Goal: Task Accomplishment & Management: Complete application form

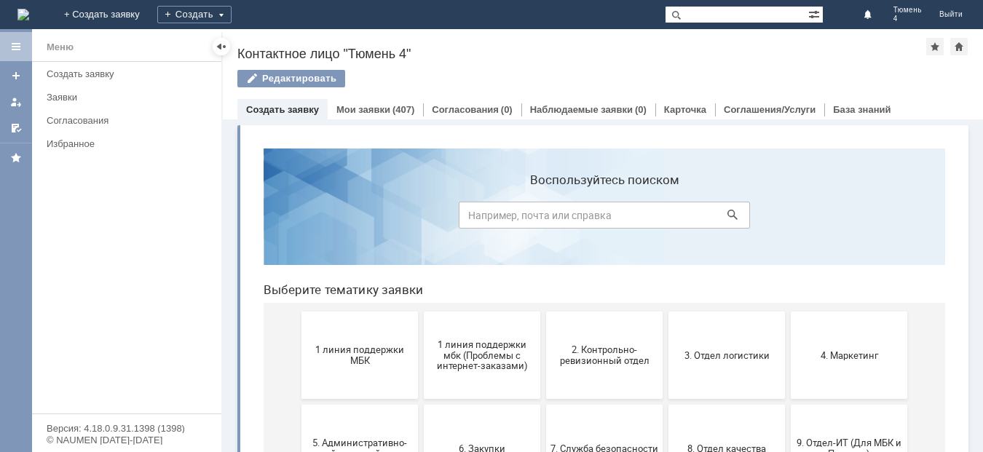
click at [463, 212] on input at bounding box center [604, 215] width 291 height 27
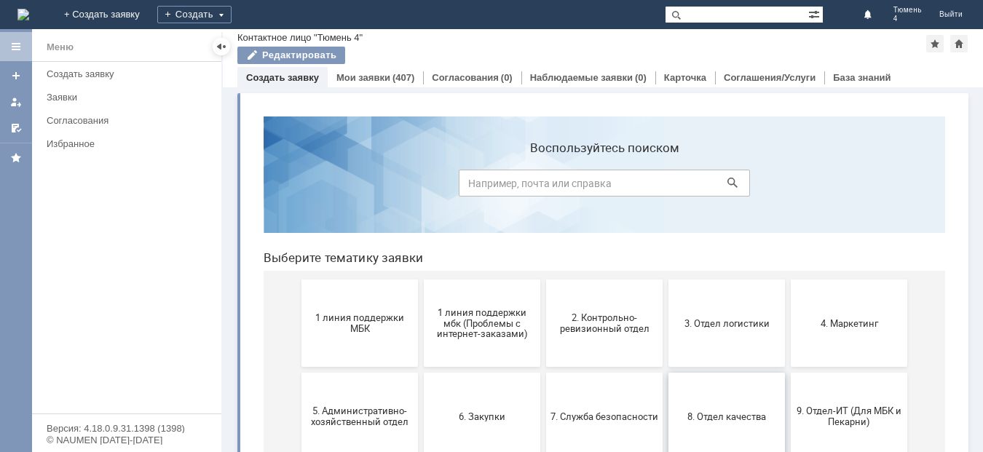
scroll to position [73, 0]
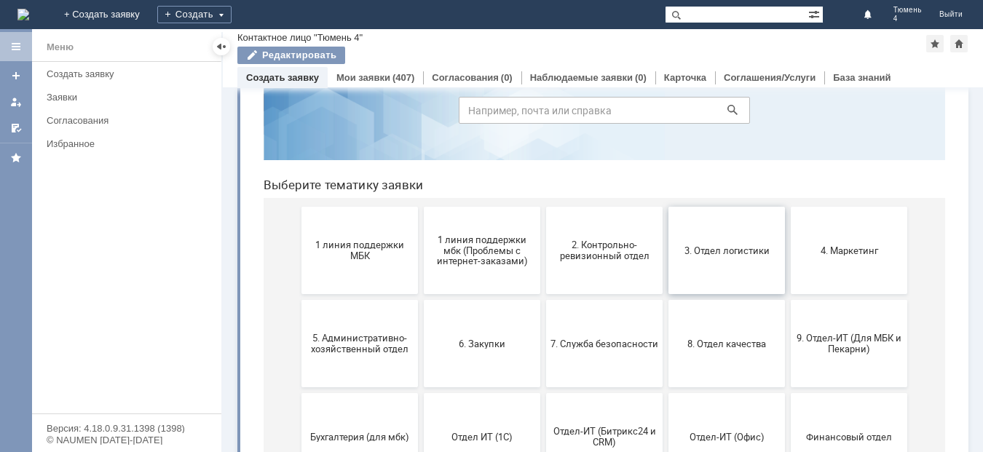
click at [734, 267] on button "3. Отдел логистики" at bounding box center [726, 250] width 116 height 87
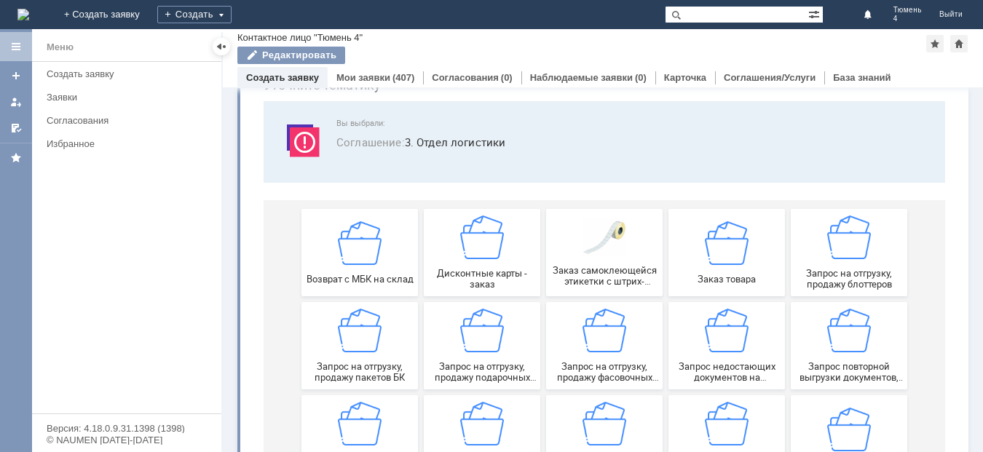
scroll to position [146, 0]
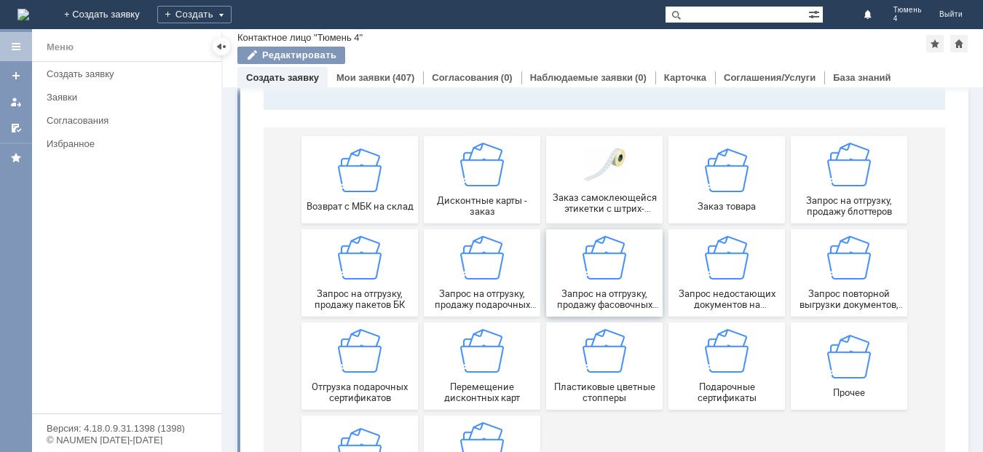
click at [604, 284] on div "Запрос на отгрузку, продажу фасовочных пакетов" at bounding box center [604, 273] width 108 height 74
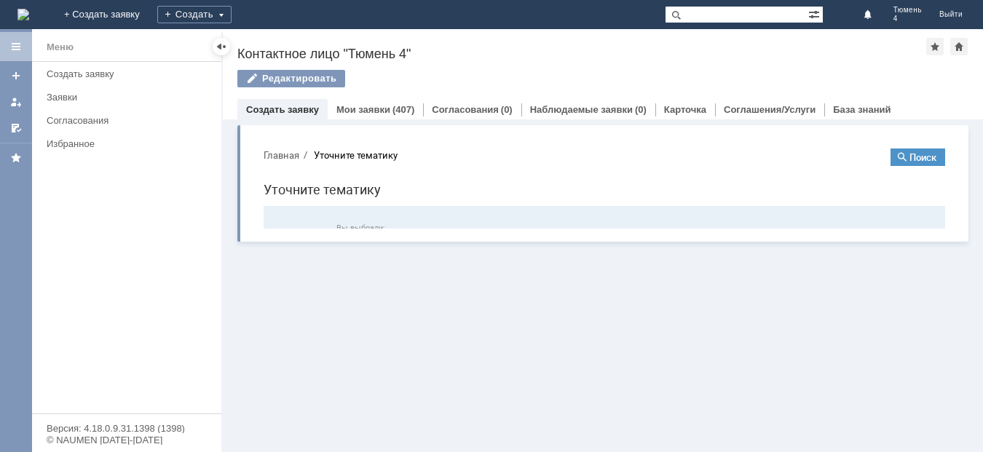
scroll to position [0, 0]
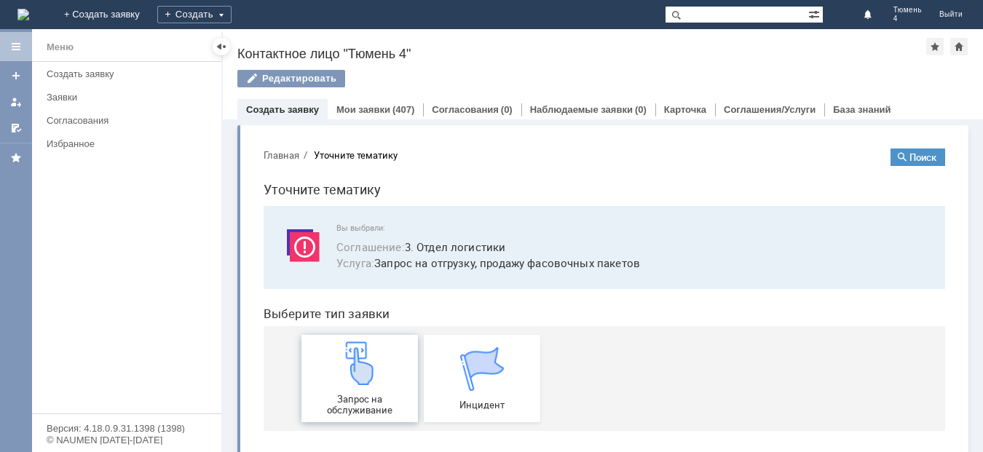
click at [343, 385] on img at bounding box center [360, 363] width 44 height 44
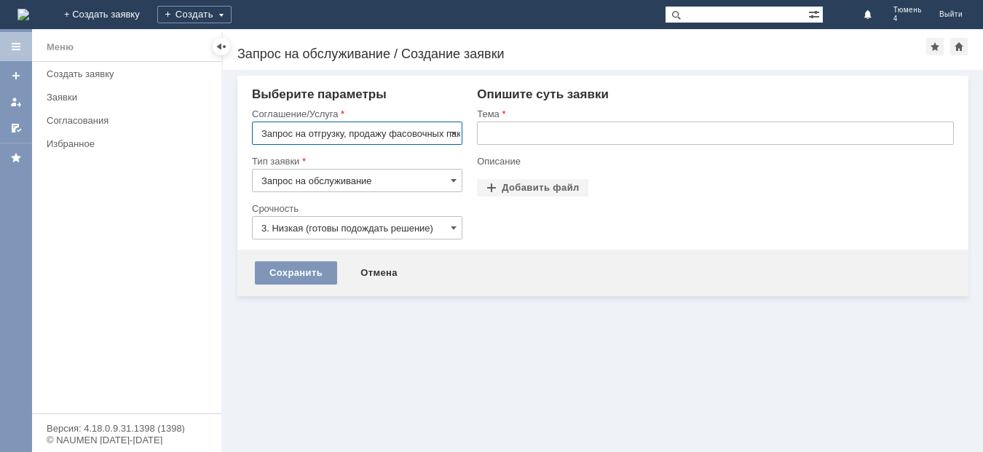
scroll to position [0, 23]
click at [500, 134] on input "text" at bounding box center [715, 133] width 477 height 23
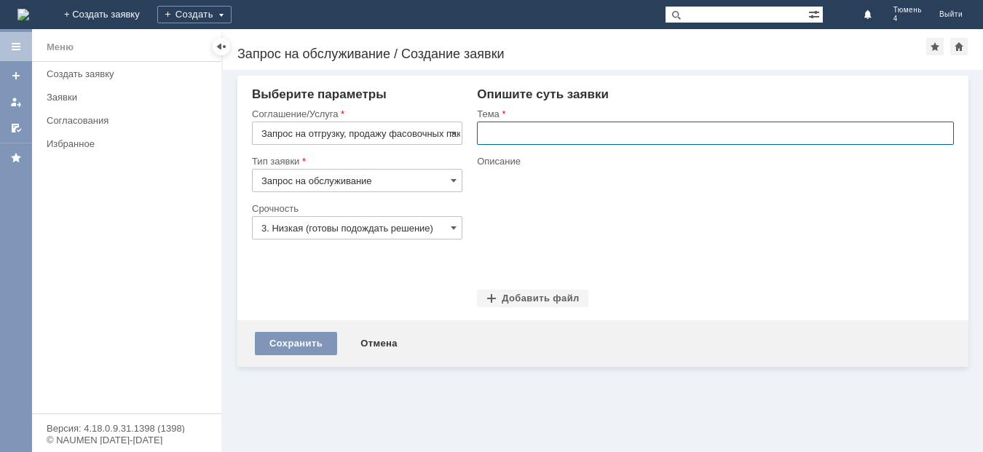
scroll to position [0, 0]
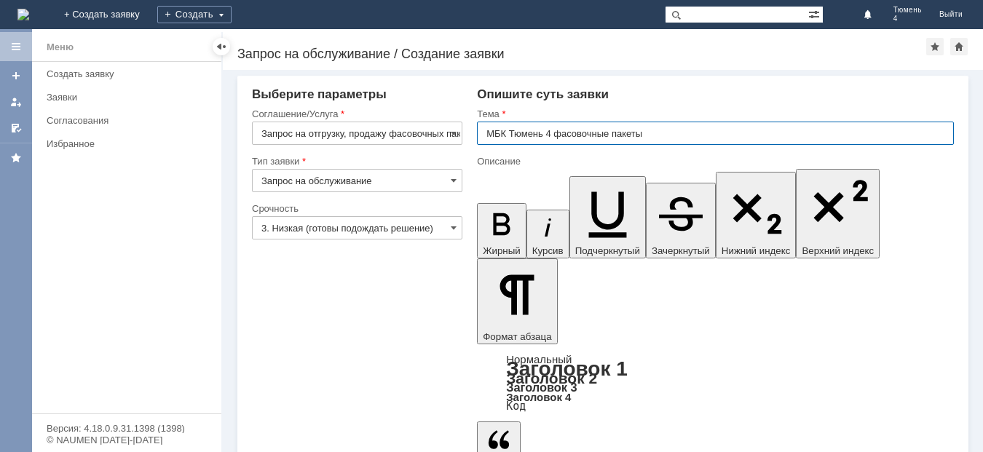
type input "МБК Тюмень 4 фасовочные пакеты"
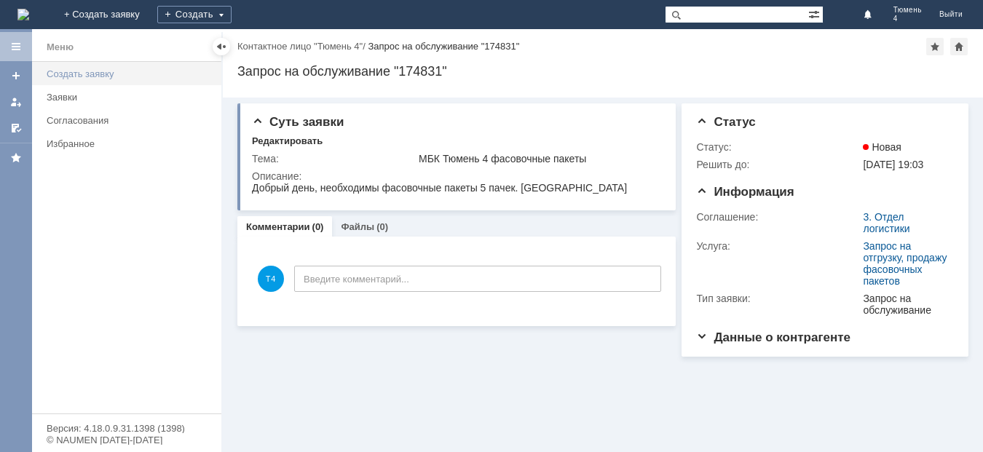
click at [71, 74] on div "Создать заявку" at bounding box center [130, 73] width 166 height 11
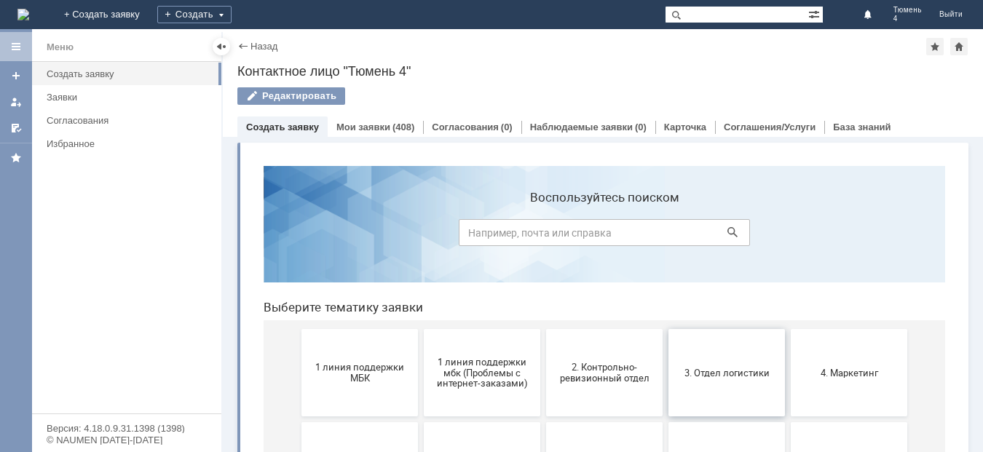
drag, startPoint x: 734, startPoint y: 380, endPoint x: 986, endPoint y: 535, distance: 295.8
click at [734, 380] on button "3. Отдел логистики" at bounding box center [726, 372] width 116 height 87
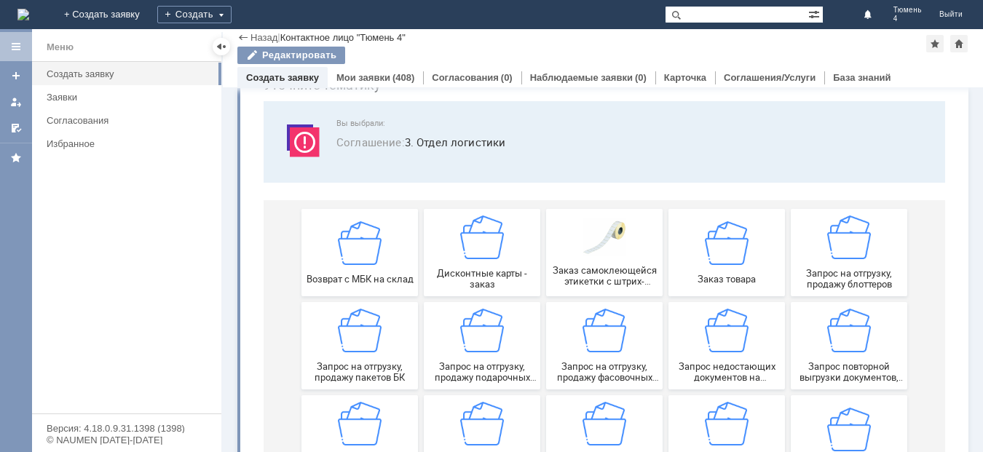
scroll to position [146, 0]
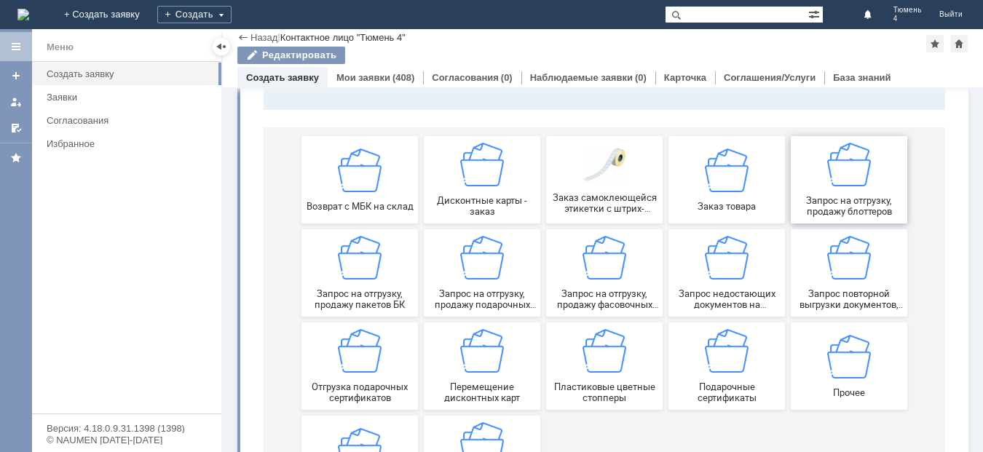
click at [844, 186] on img at bounding box center [849, 165] width 44 height 44
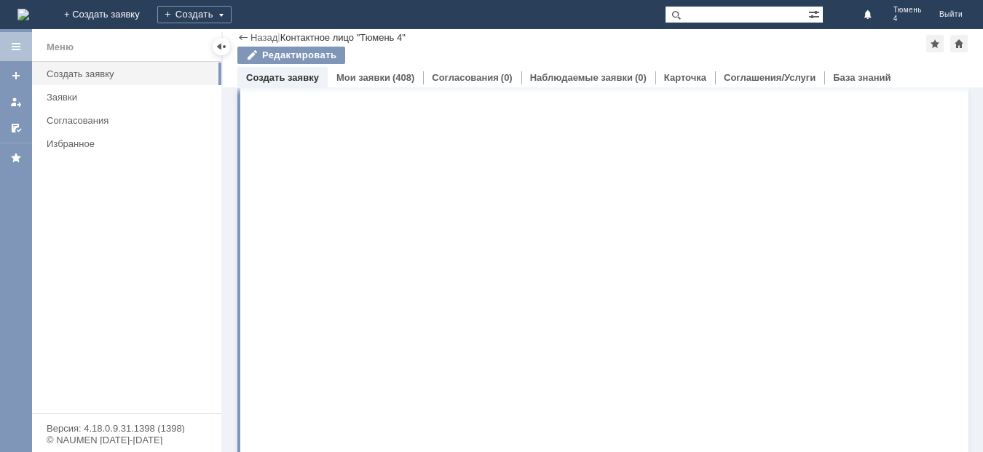
scroll to position [0, 0]
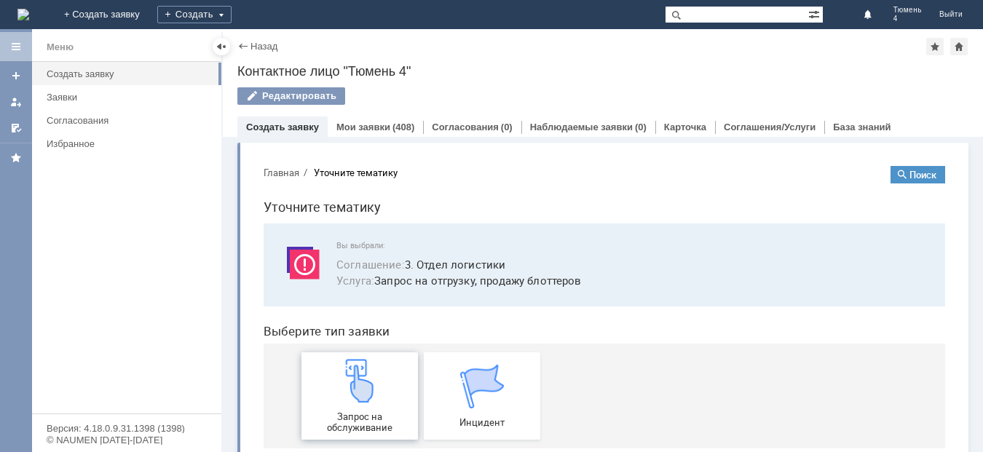
click at [373, 398] on img at bounding box center [360, 381] width 44 height 44
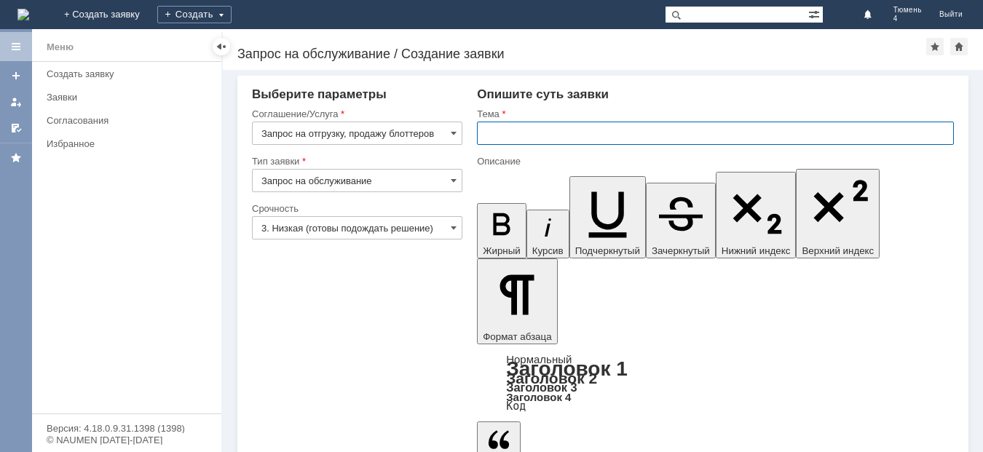
click at [515, 135] on input "text" at bounding box center [715, 133] width 477 height 23
type input "МБК Тюмень 4 заказ блоттеров"
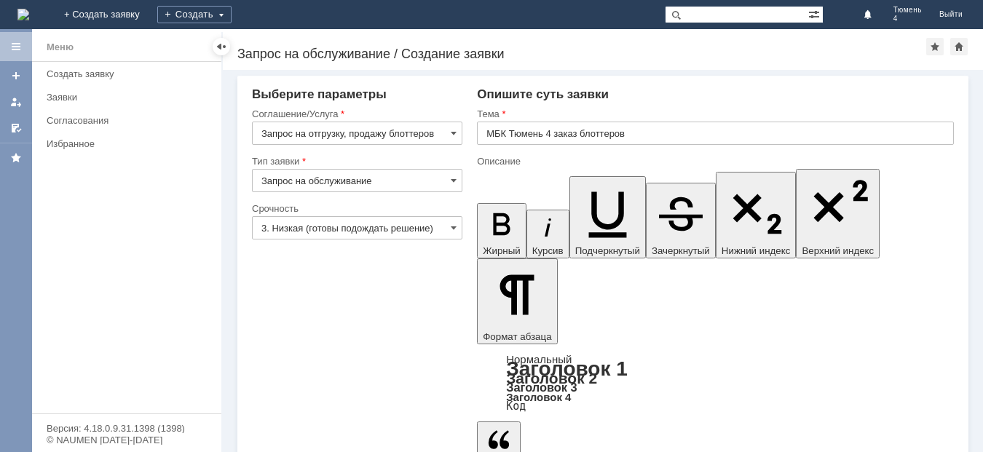
drag, startPoint x: 514, startPoint y: 3565, endPoint x: 921, endPoint y: 3778, distance: 459.1
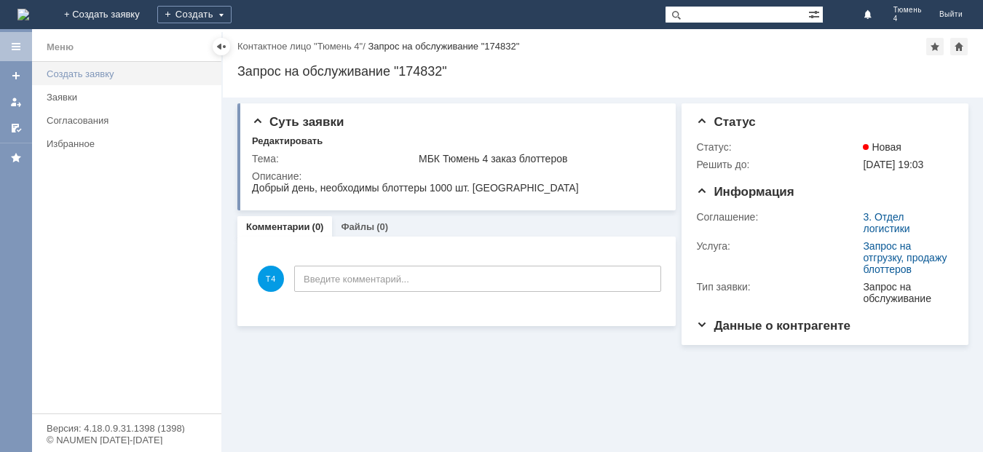
click at [85, 71] on div "Создать заявку" at bounding box center [130, 73] width 166 height 11
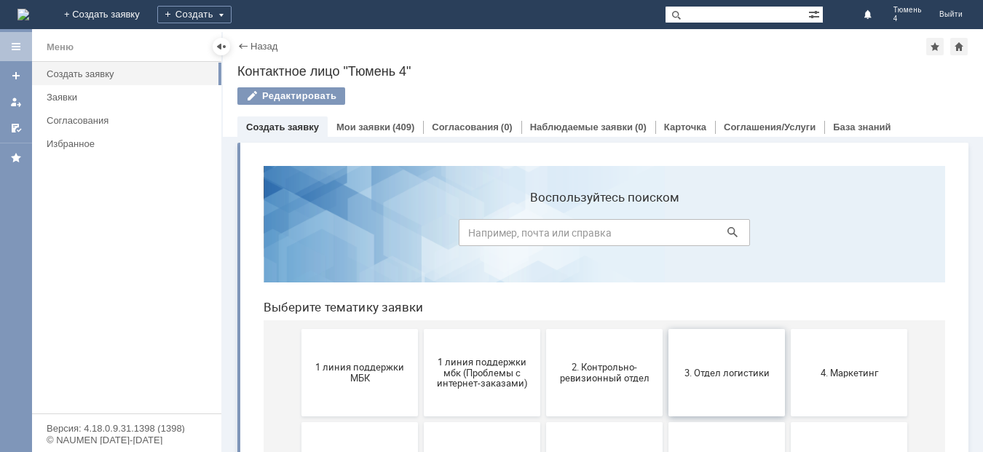
click at [731, 362] on button "3. Отдел логистики" at bounding box center [726, 372] width 116 height 87
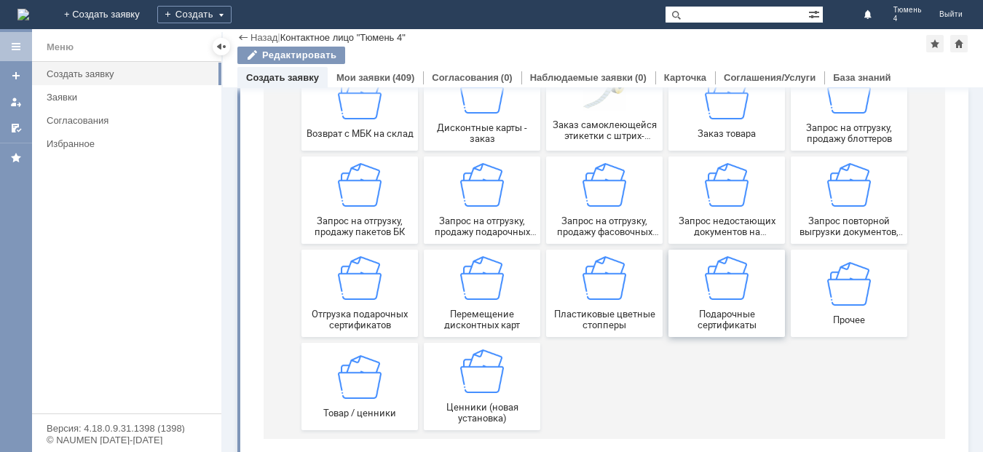
scroll to position [146, 0]
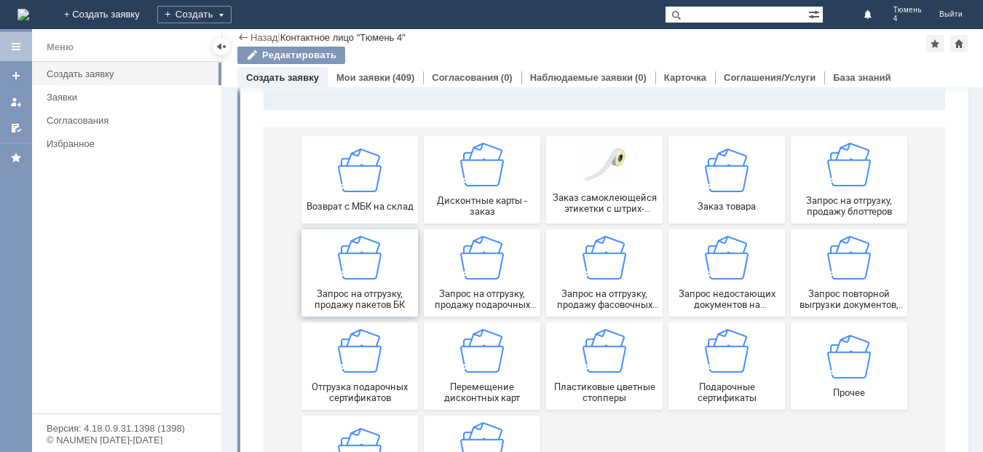
click at [360, 282] on div "Запрос на отгрузку, продажу пакетов БК" at bounding box center [360, 273] width 108 height 74
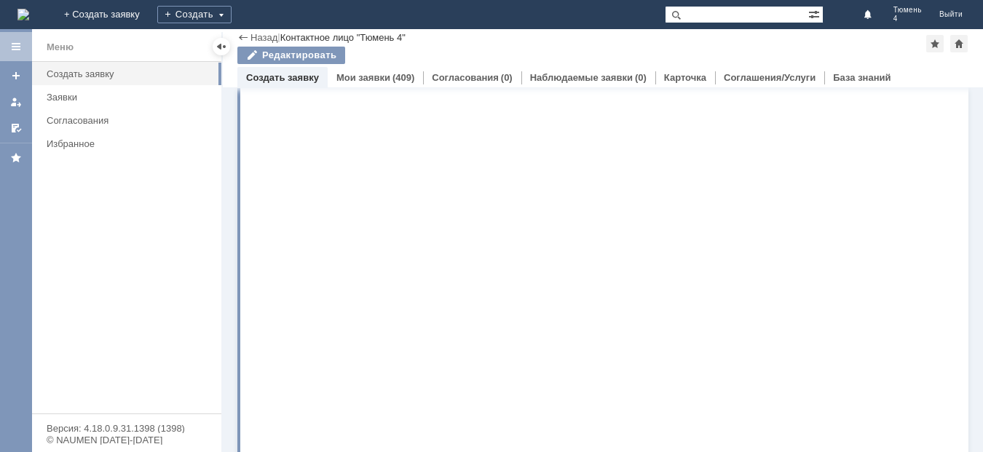
scroll to position [0, 0]
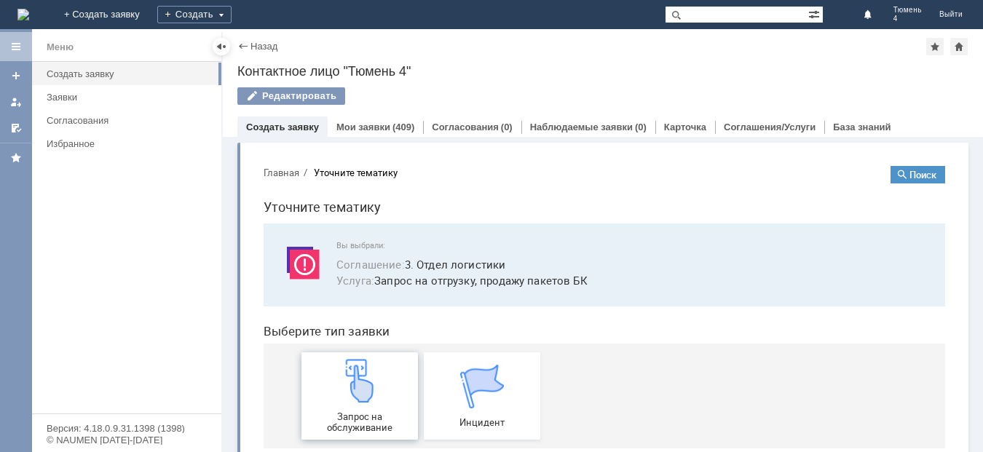
click at [366, 408] on div "Запрос на обслуживание" at bounding box center [360, 396] width 108 height 74
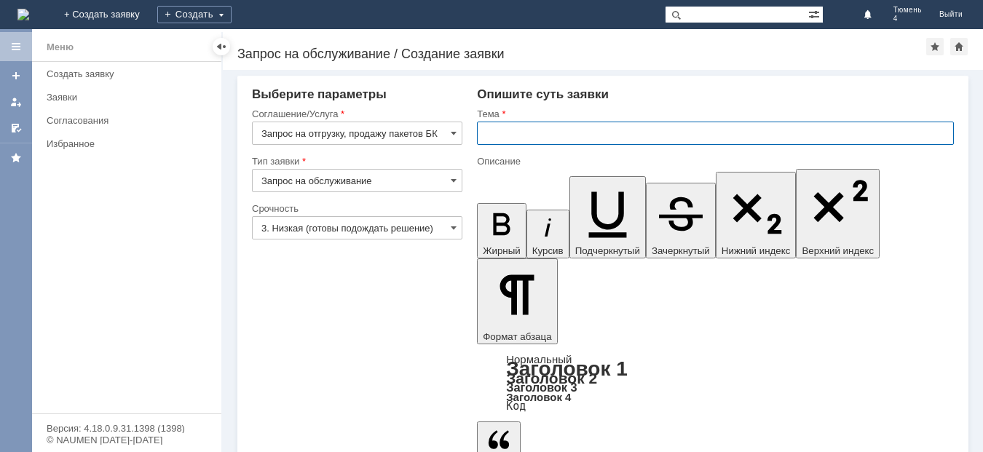
click at [488, 130] on input "text" at bounding box center [715, 133] width 477 height 23
type input "МБК Тюмень 4 заказ пакетов"
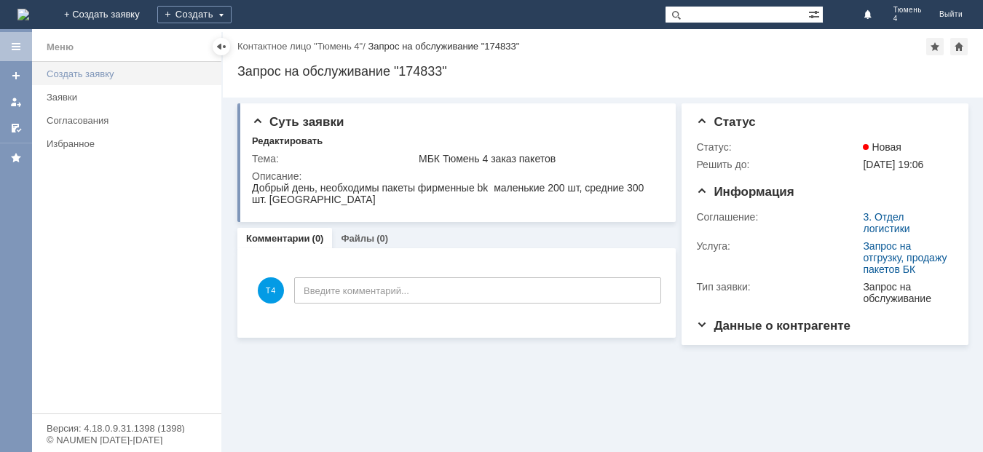
click at [65, 73] on div "Создать заявку" at bounding box center [130, 73] width 166 height 11
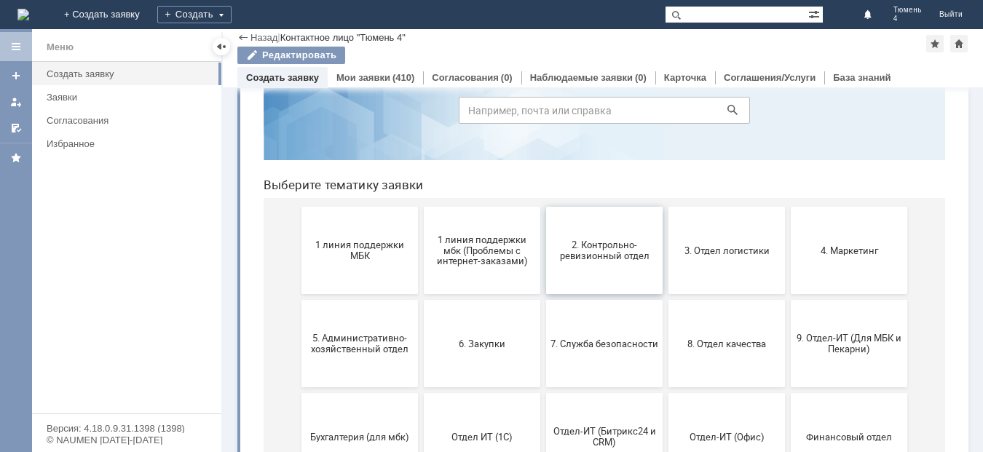
scroll to position [146, 0]
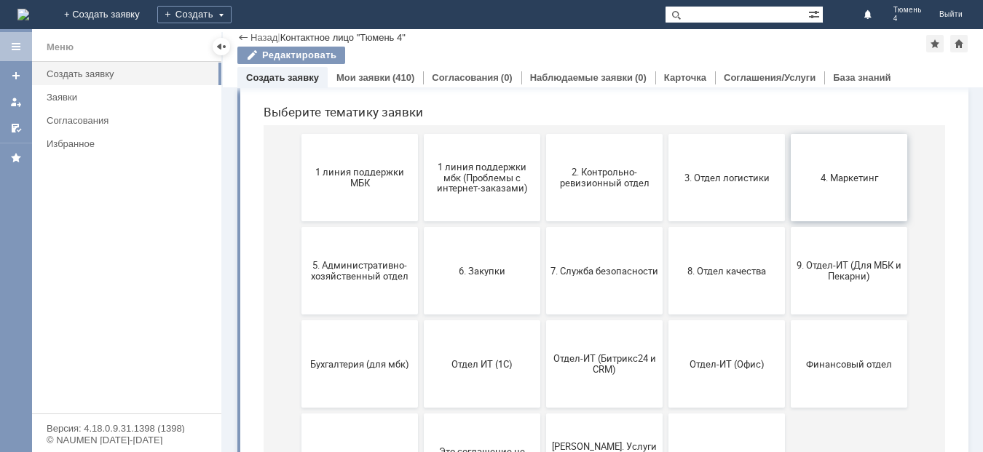
click at [834, 184] on button "4. Маркетинг" at bounding box center [849, 177] width 116 height 87
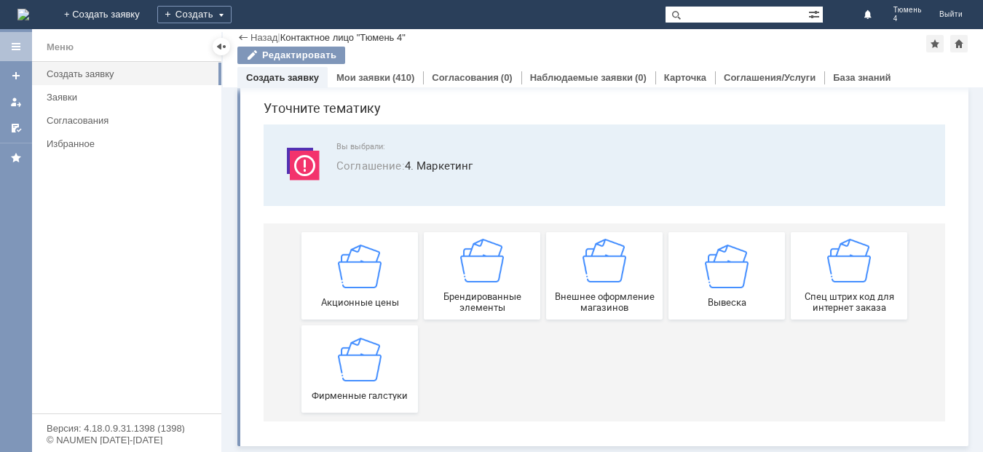
scroll to position [49, 0]
click at [357, 363] on img at bounding box center [360, 359] width 44 height 44
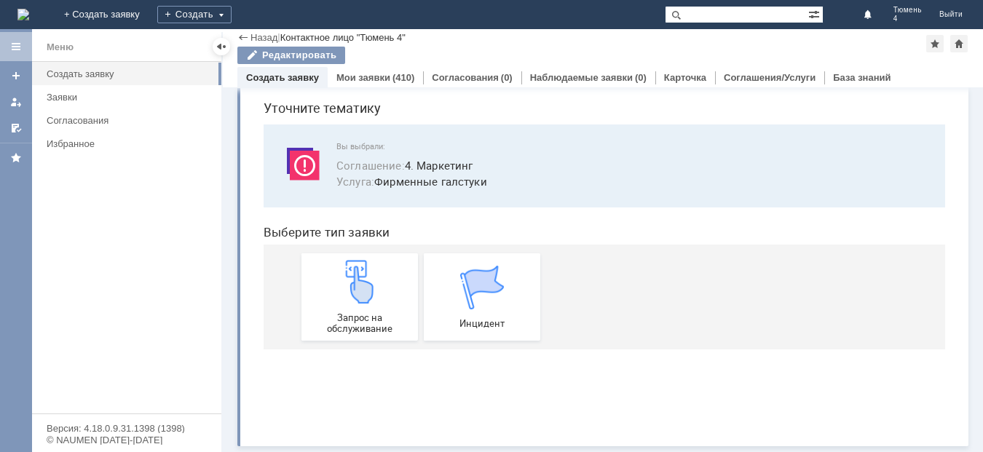
scroll to position [0, 0]
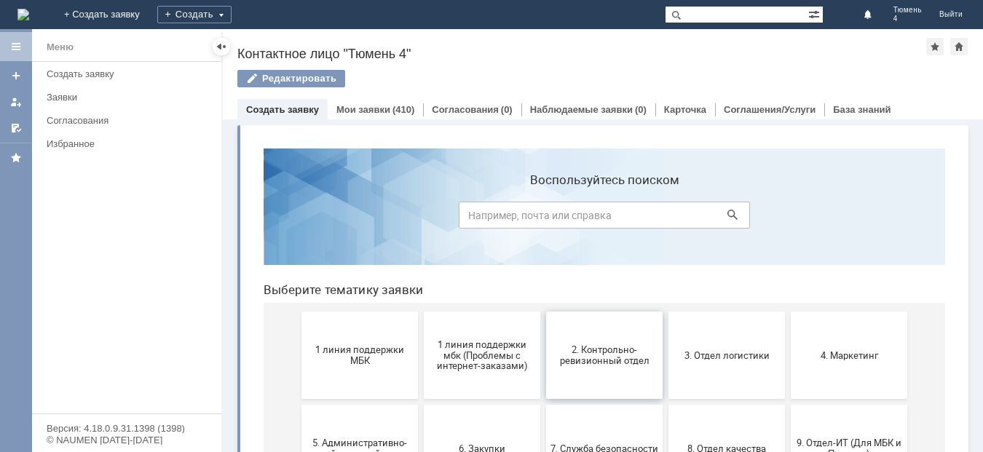
click at [587, 362] on span "2. Контрольно-ревизионный отдел" at bounding box center [604, 355] width 108 height 22
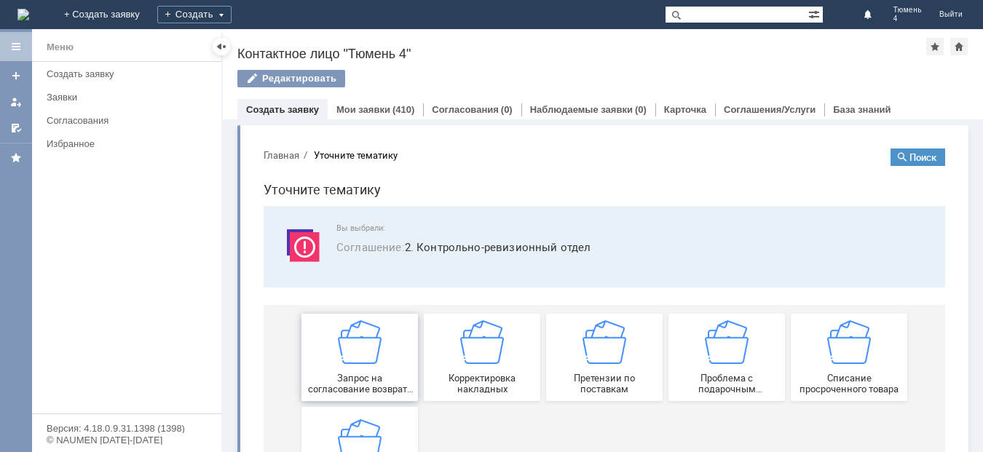
click at [363, 369] on div "Запрос на согласование возврата (д/с или товара)" at bounding box center [360, 357] width 108 height 74
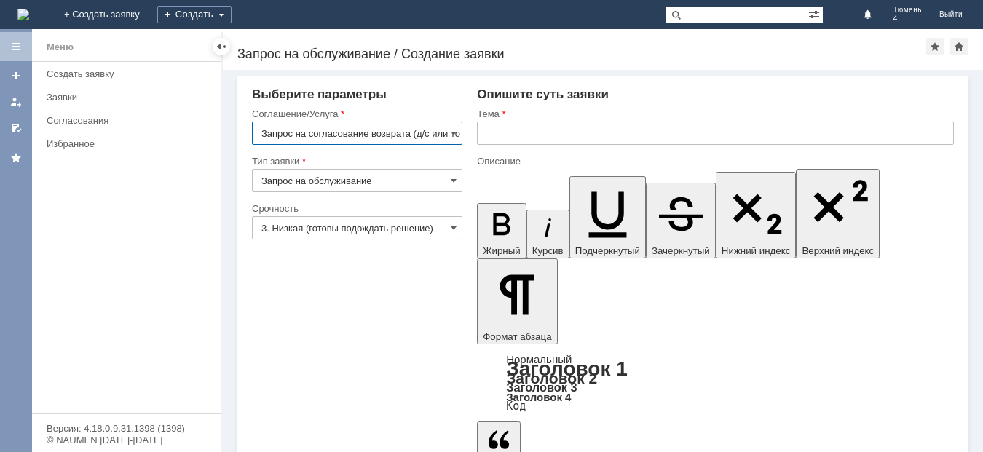
scroll to position [0, 28]
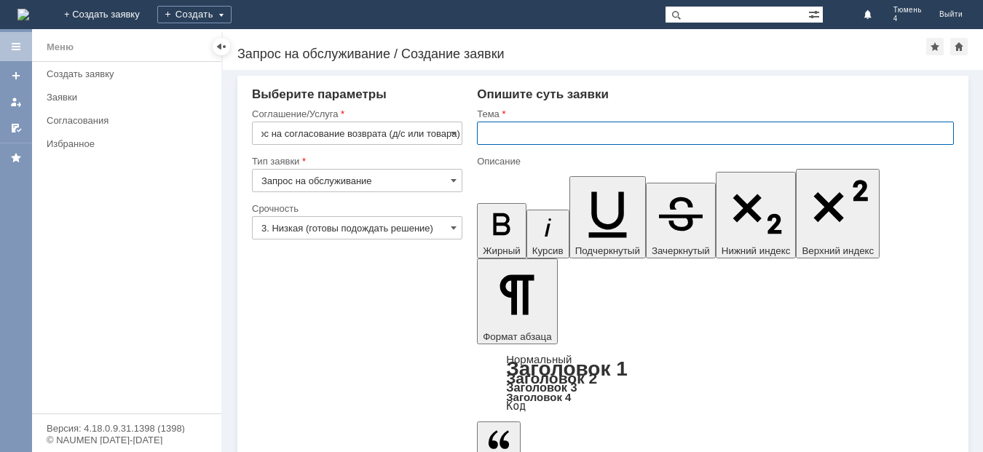
click at [490, 123] on input "text" at bounding box center [715, 133] width 477 height 23
type input "МБК Тюмень 4 отбраковка"
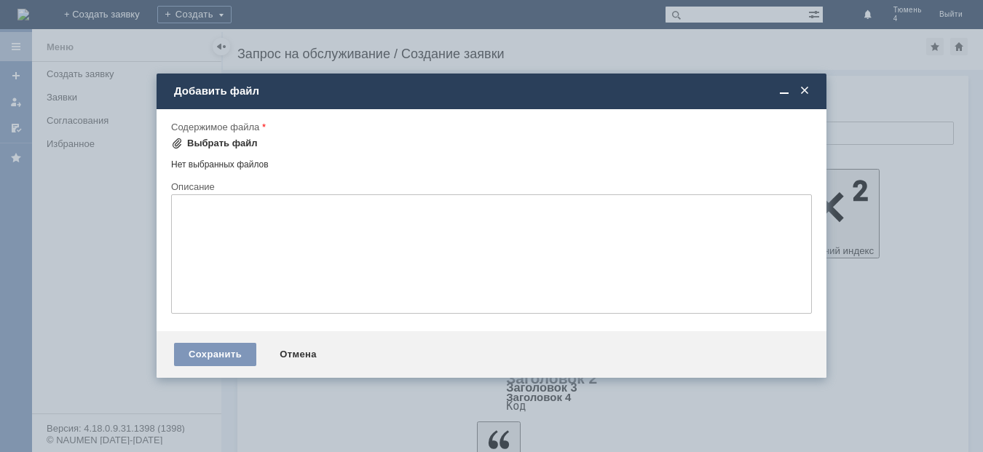
click at [213, 142] on div "Выбрать файл" at bounding box center [222, 144] width 71 height 12
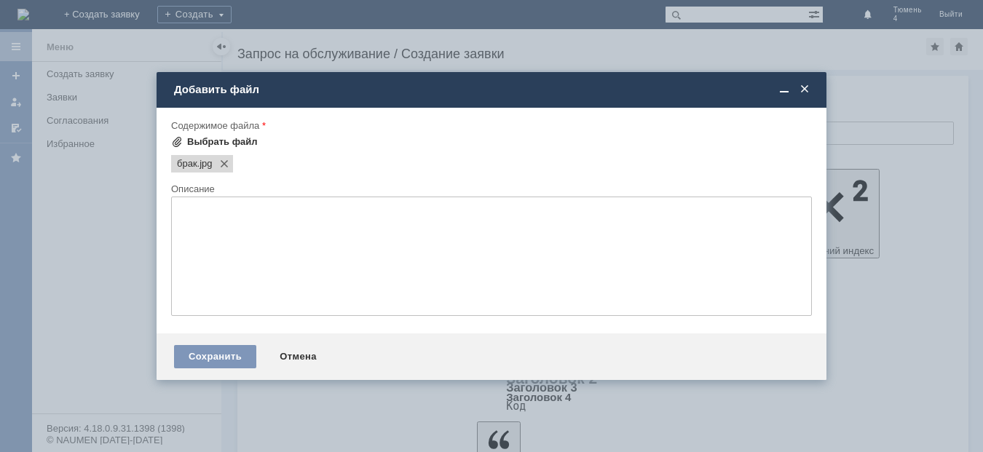
scroll to position [0, 0]
click at [215, 141] on div "Выбрать файл" at bounding box center [222, 142] width 71 height 12
click at [218, 356] on div "Сохранить" at bounding box center [215, 356] width 82 height 23
